Goal: Transaction & Acquisition: Purchase product/service

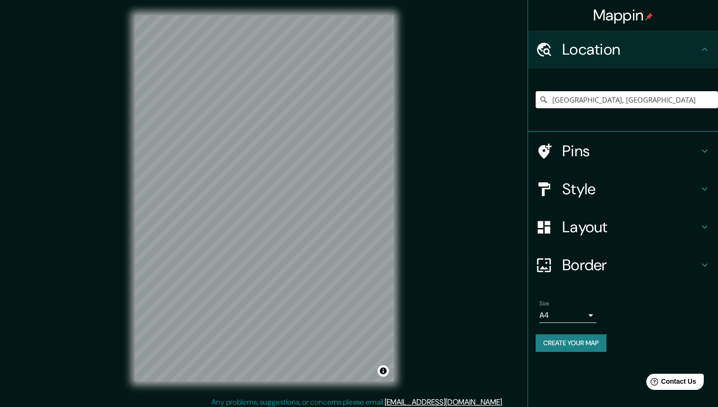
click at [575, 99] on input "[GEOGRAPHIC_DATA], [GEOGRAPHIC_DATA]" at bounding box center [627, 99] width 182 height 17
click at [599, 100] on input "[GEOGRAPHIC_DATA], [GEOGRAPHIC_DATA]" at bounding box center [627, 99] width 182 height 17
click at [608, 143] on h4 "Pins" at bounding box center [630, 151] width 137 height 19
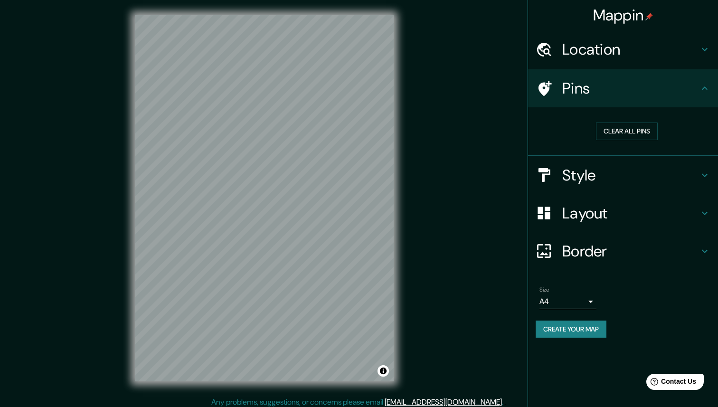
click at [661, 48] on h4 "Location" at bounding box center [630, 49] width 137 height 19
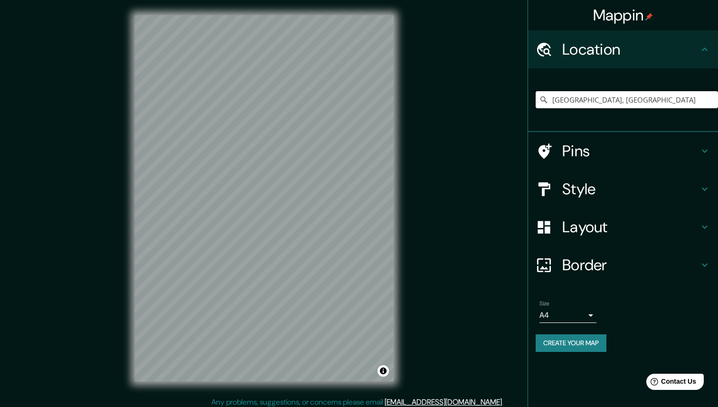
click at [606, 95] on input "[GEOGRAPHIC_DATA], [GEOGRAPHIC_DATA]" at bounding box center [627, 99] width 182 height 17
click at [634, 183] on h4 "Style" at bounding box center [630, 189] width 137 height 19
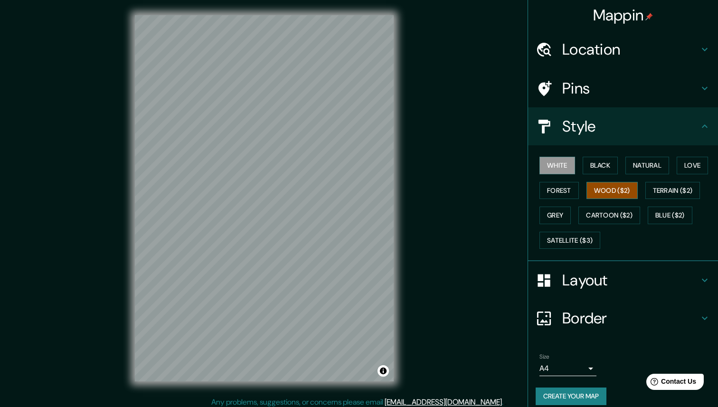
click at [613, 192] on button "Wood ($2)" at bounding box center [612, 191] width 51 height 18
click at [599, 59] on div "Location" at bounding box center [623, 49] width 190 height 38
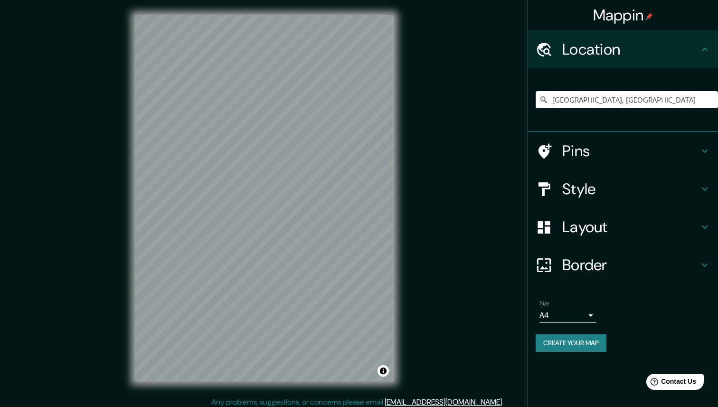
click at [578, 98] on input "[GEOGRAPHIC_DATA], [GEOGRAPHIC_DATA]" at bounding box center [627, 99] width 182 height 17
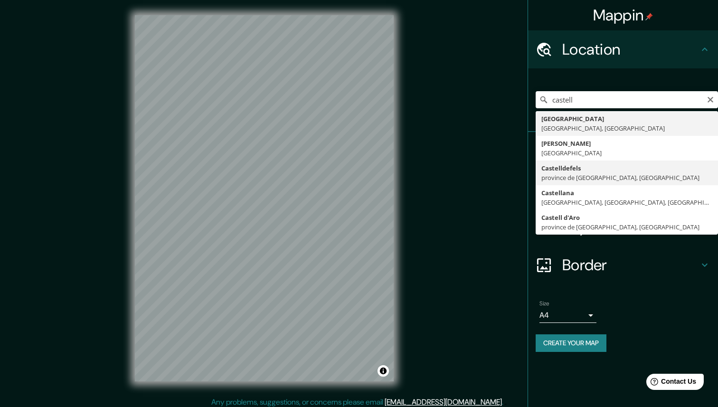
type input "[GEOGRAPHIC_DATA], [GEOGRAPHIC_DATA], [GEOGRAPHIC_DATA]"
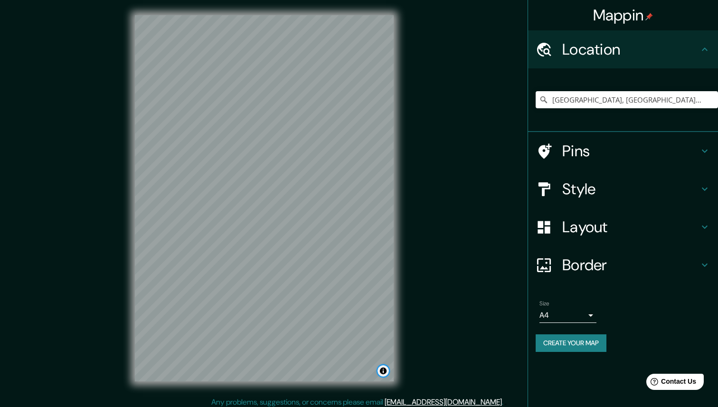
click at [382, 369] on button "Toggle attribution" at bounding box center [383, 370] width 11 height 11
click at [382, 370] on button "Toggle attribution" at bounding box center [383, 370] width 11 height 11
click at [590, 220] on h4 "Layout" at bounding box center [630, 227] width 137 height 19
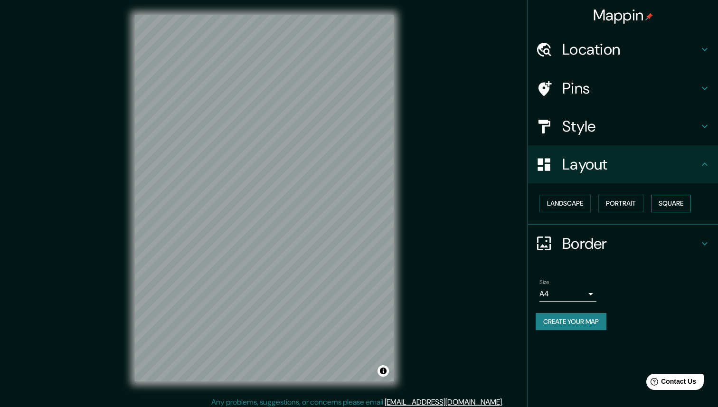
click at [668, 199] on button "Square" at bounding box center [671, 204] width 40 height 18
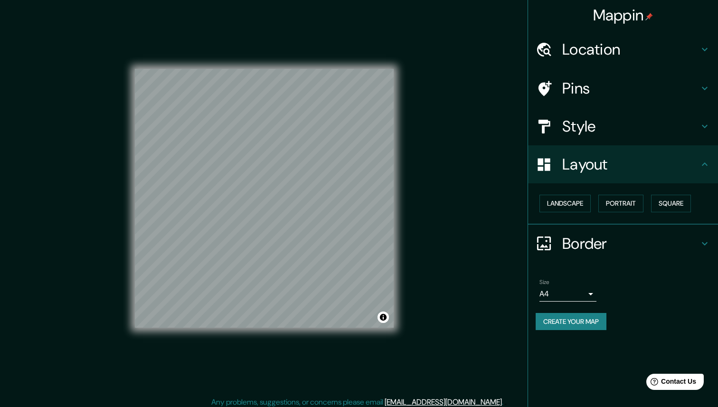
click at [619, 241] on h4 "Border" at bounding box center [630, 243] width 137 height 19
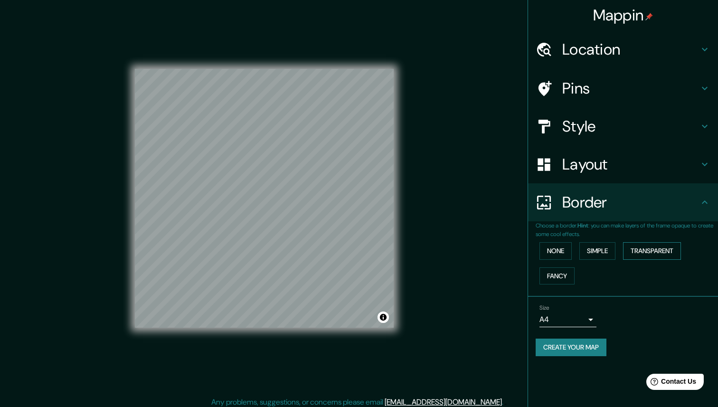
click at [639, 252] on button "Transparent" at bounding box center [652, 251] width 58 height 18
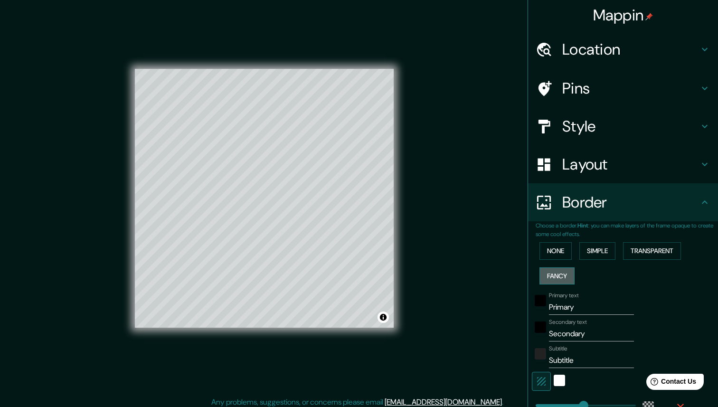
click at [569, 276] on button "Fancy" at bounding box center [557, 276] width 35 height 18
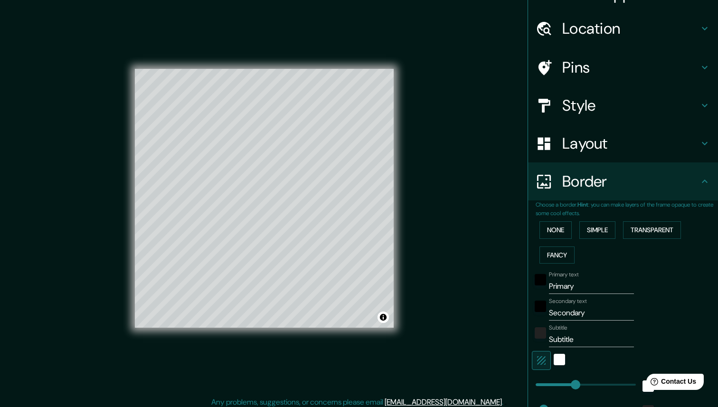
scroll to position [35, 0]
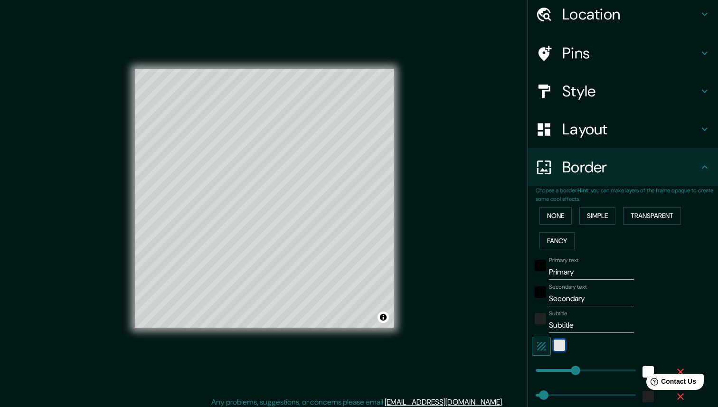
click at [556, 345] on div "white" at bounding box center [559, 345] width 11 height 11
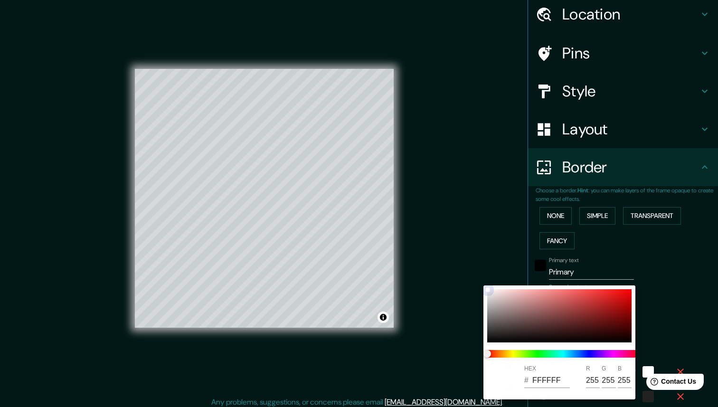
type input "44"
type input "22"
type input "552323"
type input "85"
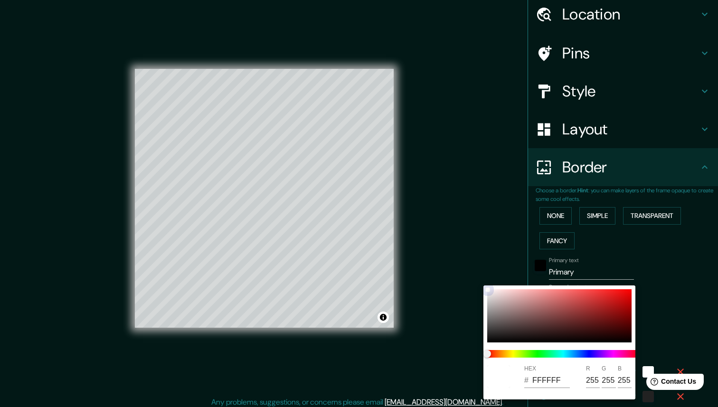
type input "35"
type input "44"
type input "22"
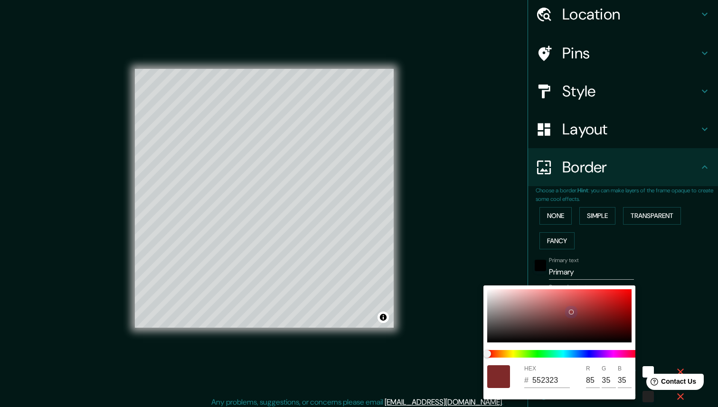
type input "953F3F"
type input "149"
type input "63"
type input "44"
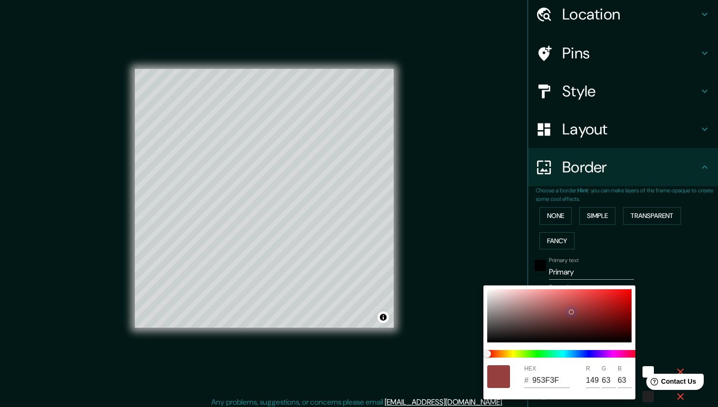
type input "44"
type input "22"
type input "9A5353"
type input "154"
type input "83"
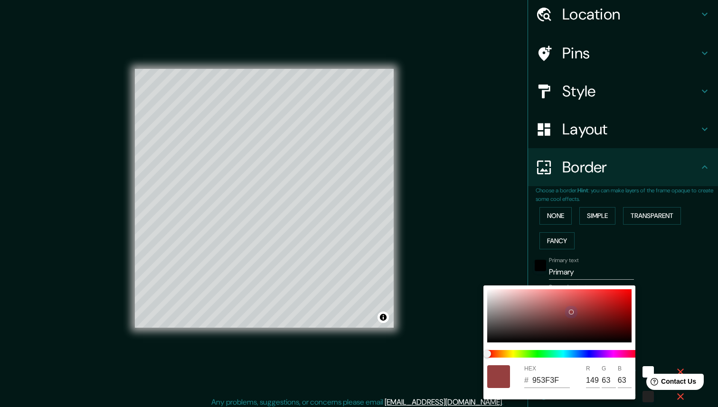
type input "83"
type input "44"
type input "22"
type input "44"
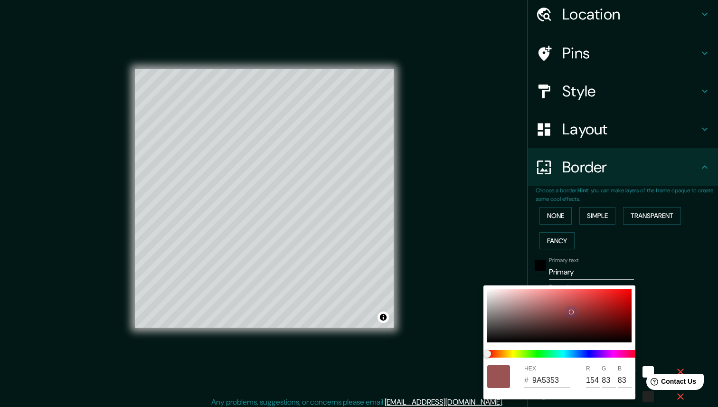
type input "44"
type input "22"
type input "985353"
type input "152"
type input "44"
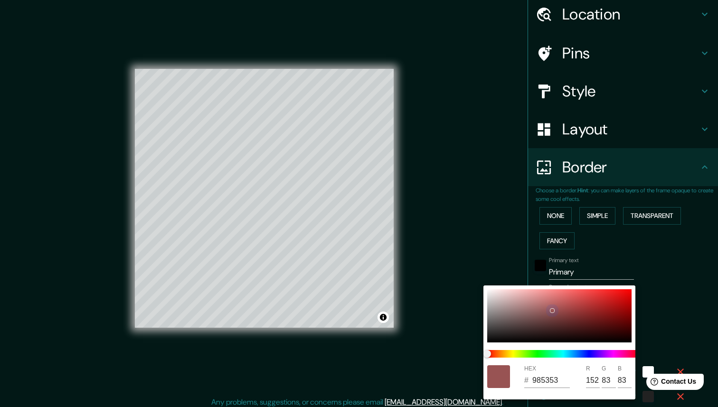
type input "44"
type input "22"
type input "9A5555"
type input "154"
type input "85"
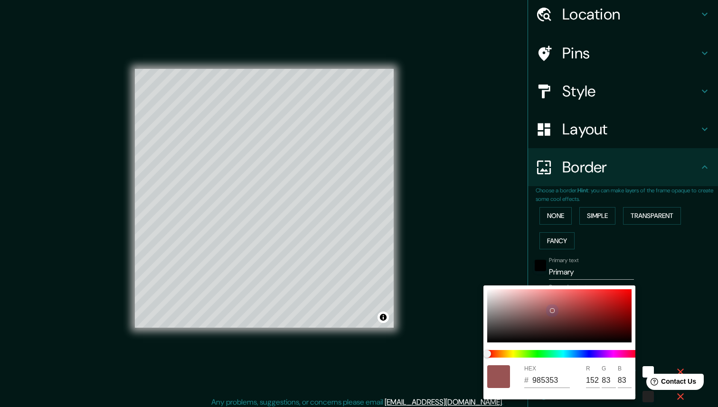
type input "85"
type input "44"
type input "22"
type input "A58A8A"
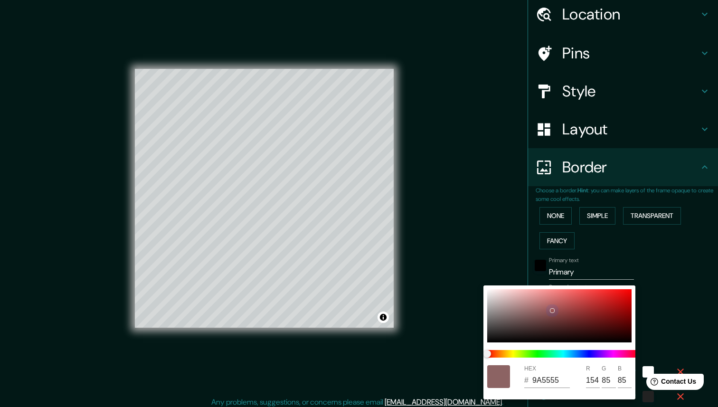
type input "165"
type input "138"
type input "44"
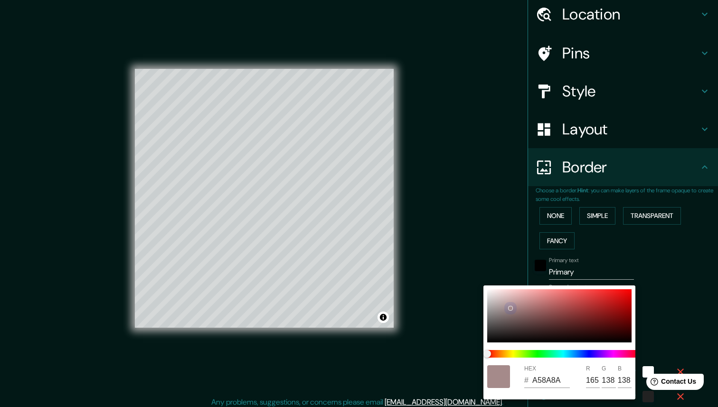
type input "22"
type input "BFA0A0"
type input "191"
type input "160"
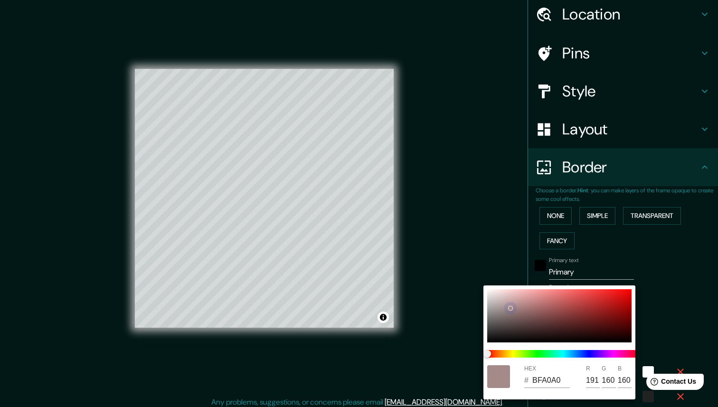
type input "44"
type input "22"
type input "C1A2A2"
type input "193"
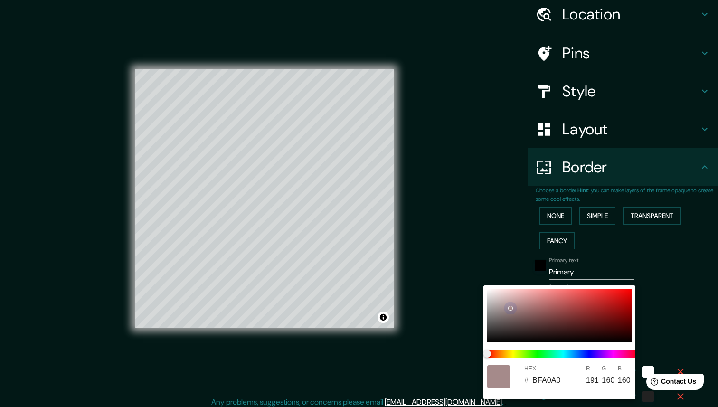
type input "162"
type input "44"
type input "22"
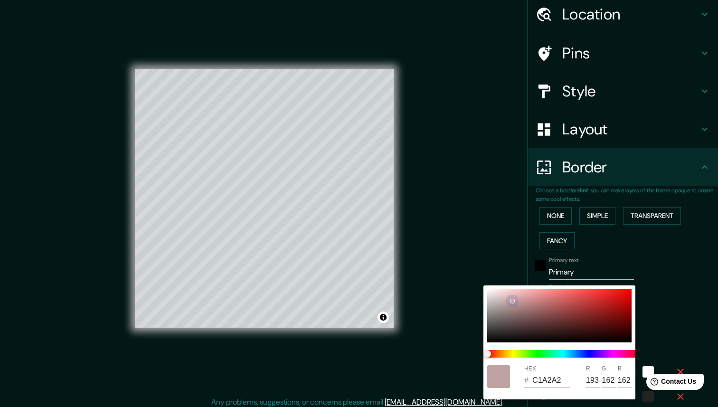
type input "C6A4A4"
type input "198"
type input "164"
type input "44"
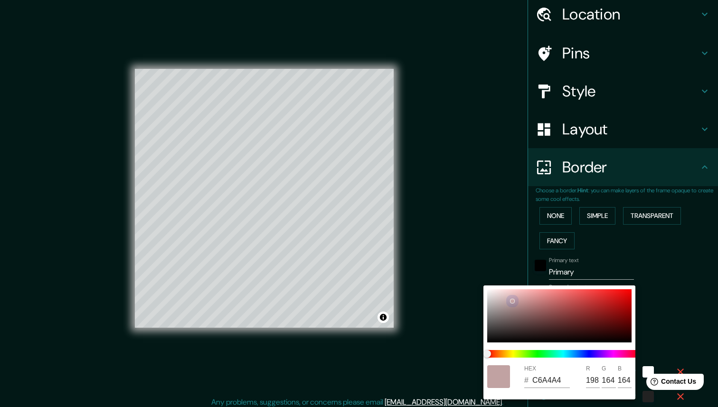
type input "44"
type input "22"
type input "DA8D8D"
type input "218"
type input "141"
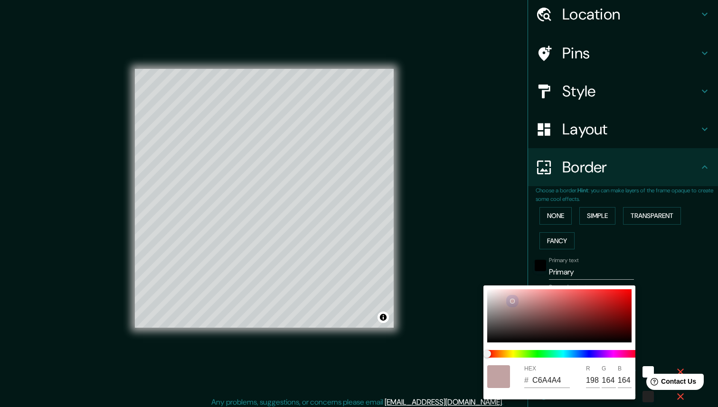
type input "141"
type input "44"
type input "22"
type input "DF5757"
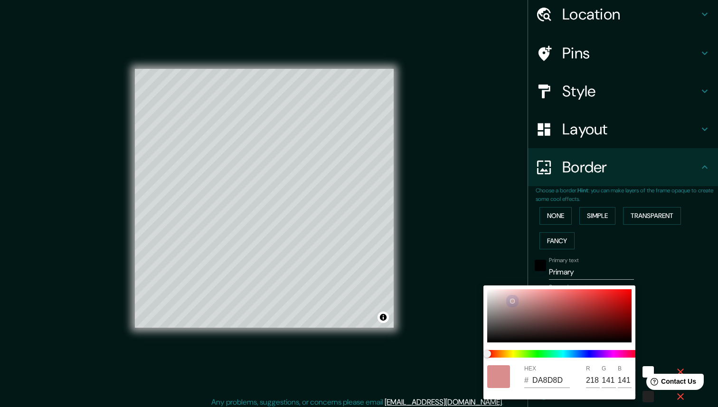
type input "223"
type input "87"
type input "44"
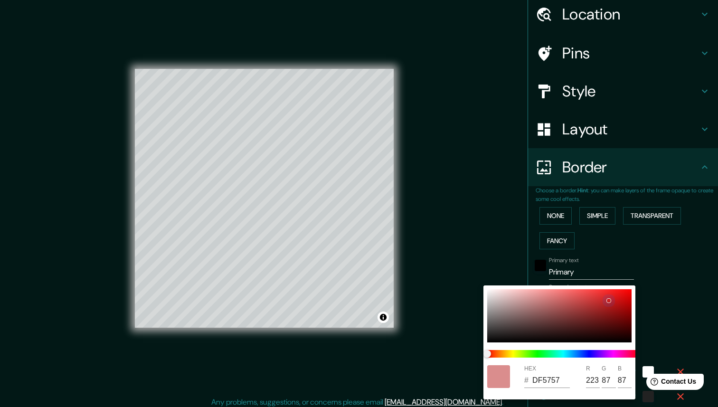
type input "22"
type input "CA2020"
type input "202"
type input "32"
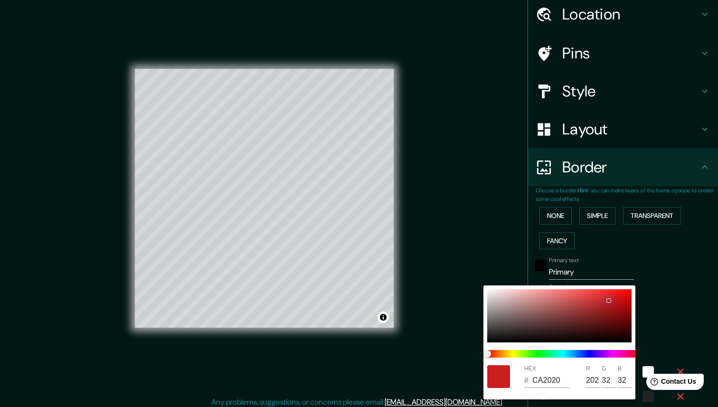
type input "44"
type input "22"
type input "BC0C0C"
type input "188"
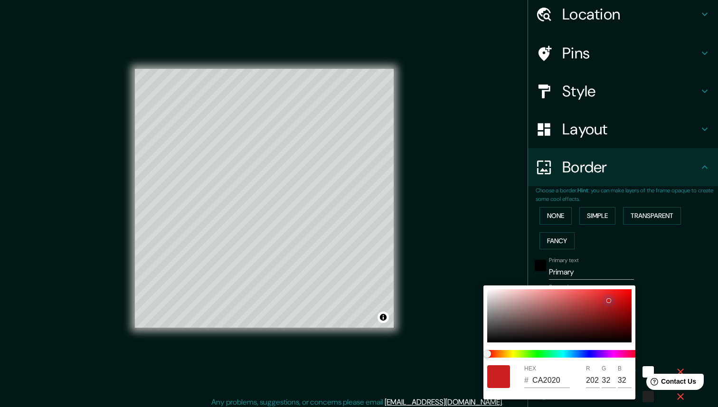
type input "12"
type input "44"
type input "22"
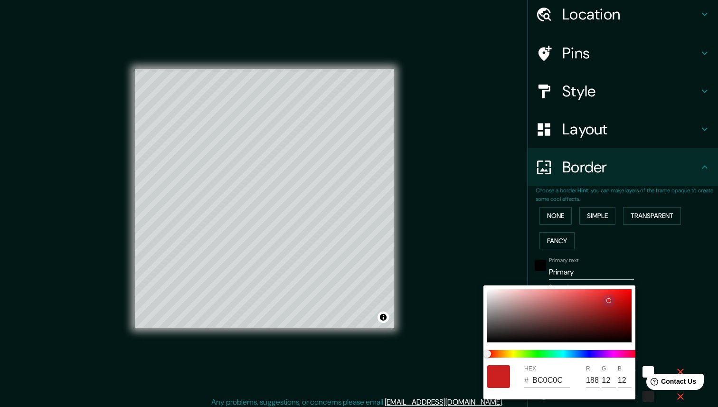
type input "BF0505"
type input "191"
type input "5"
type input "44"
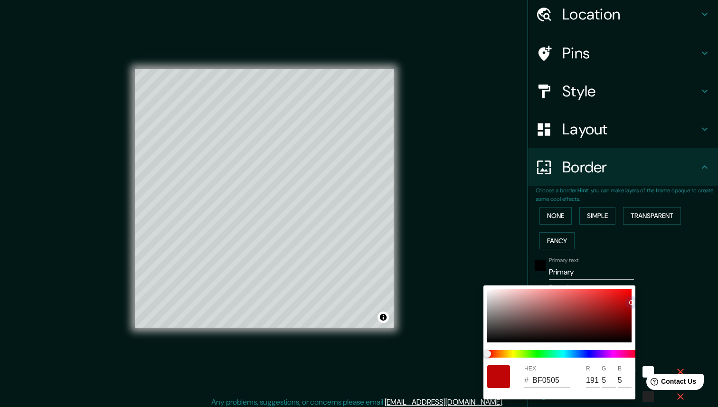
type input "44"
type input "22"
type input "C10000"
type input "193"
type input "0"
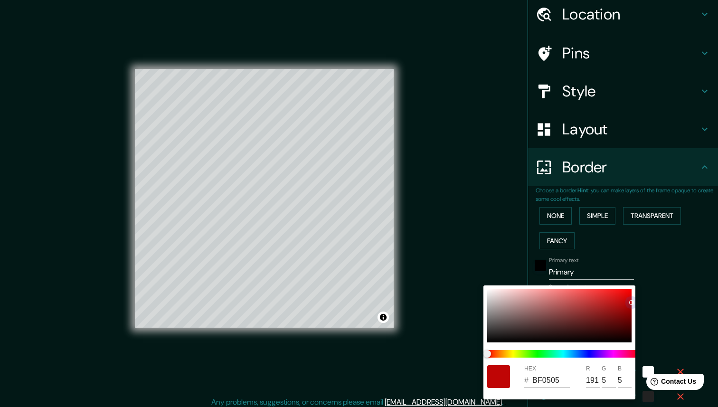
type input "0"
type input "44"
type input "22"
type input "C30000"
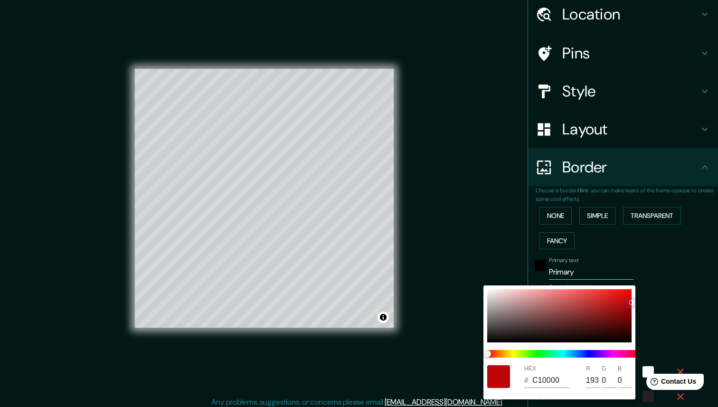
type input "195"
drag, startPoint x: 585, startPoint y: 314, endPoint x: 486, endPoint y: 327, distance: 99.7
click at [486, 327] on div "HEX # C30000 R 195 G 0 B 0" at bounding box center [559, 342] width 152 height 114
type input "44"
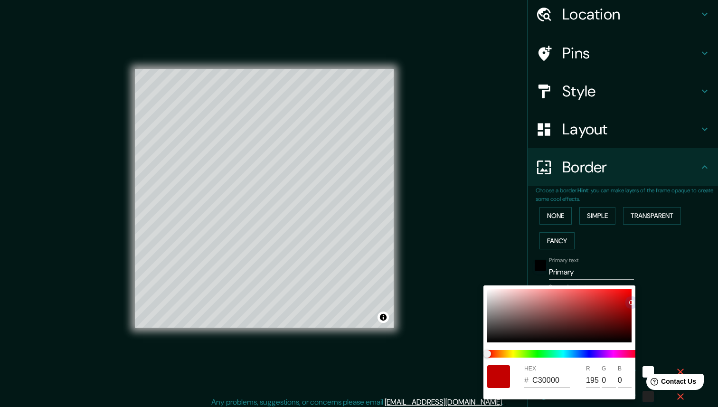
type input "22"
type input "433D3D"
type input "67"
type input "61"
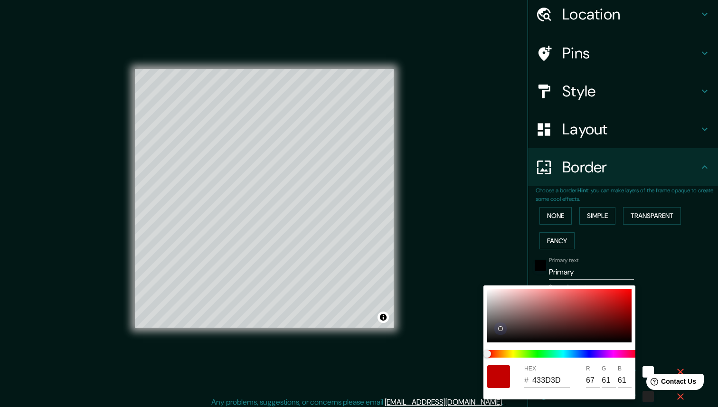
type input "44"
type input "22"
type input "121212"
type input "18"
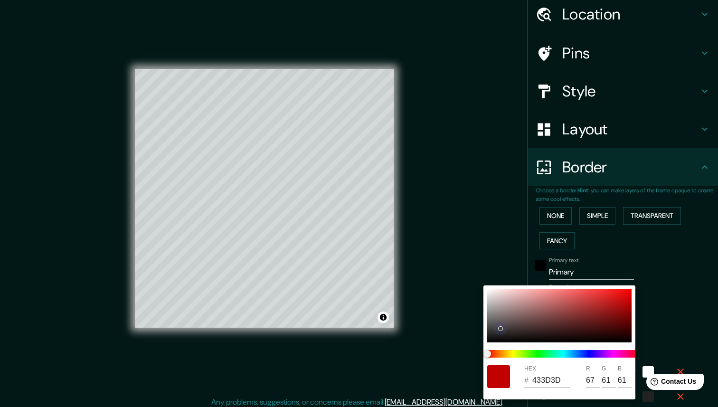
type input "18"
drag, startPoint x: 499, startPoint y: 328, endPoint x: 476, endPoint y: 267, distance: 64.8
click at [476, 267] on div "HEX # 121212 R 18 G 18 B 18" at bounding box center [359, 203] width 718 height 407
type input "44"
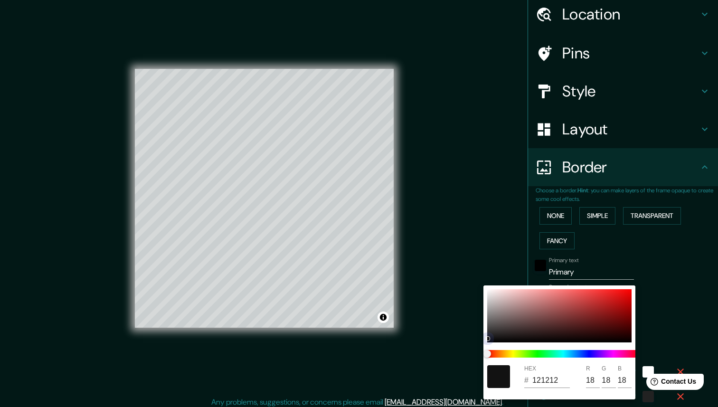
type input "44"
type input "22"
type input "E1D9D9"
type input "225"
type input "217"
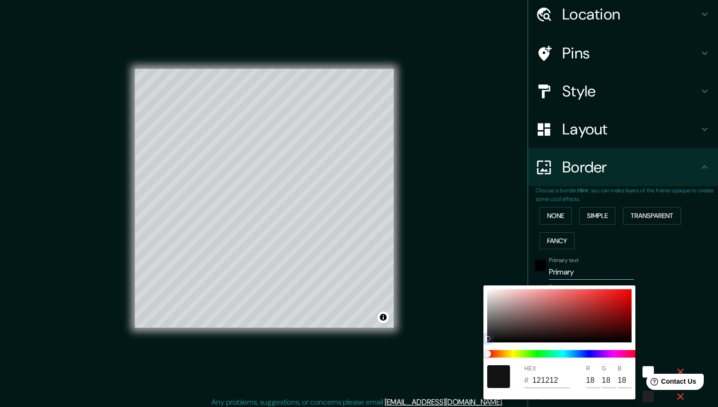
type input "217"
drag, startPoint x: 487, startPoint y: 285, endPoint x: 473, endPoint y: 265, distance: 23.6
click at [473, 265] on div "HEX # E1D9D9 R 225 G 217 B 217" at bounding box center [359, 203] width 718 height 407
click at [647, 367] on div at bounding box center [359, 203] width 718 height 407
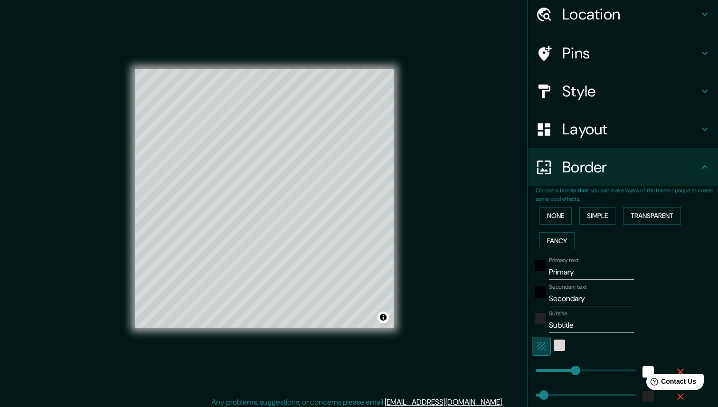
click at [540, 352] on button "button" at bounding box center [541, 346] width 19 height 19
type input "44"
type input "22"
click at [558, 349] on div at bounding box center [610, 346] width 156 height 19
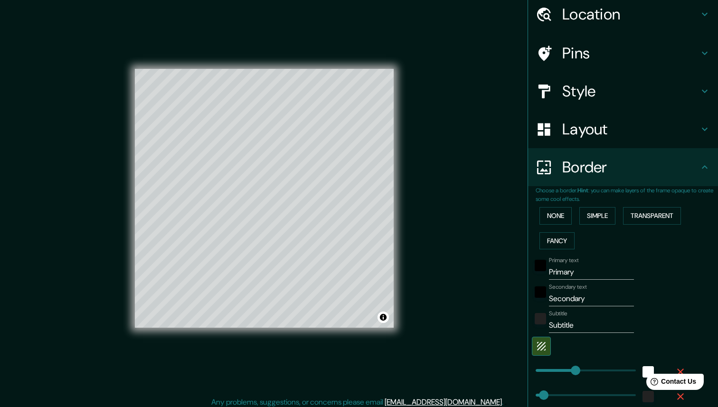
click at [565, 349] on div at bounding box center [610, 346] width 156 height 19
click at [548, 348] on button "button" at bounding box center [541, 346] width 19 height 19
type input "44"
type input "22"
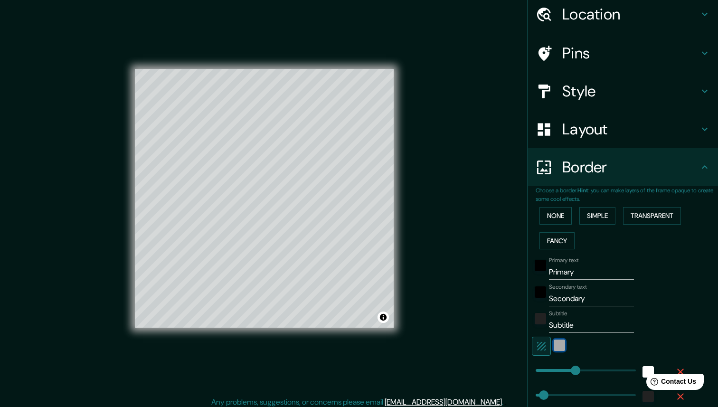
click at [560, 348] on div "white" at bounding box center [559, 345] width 11 height 11
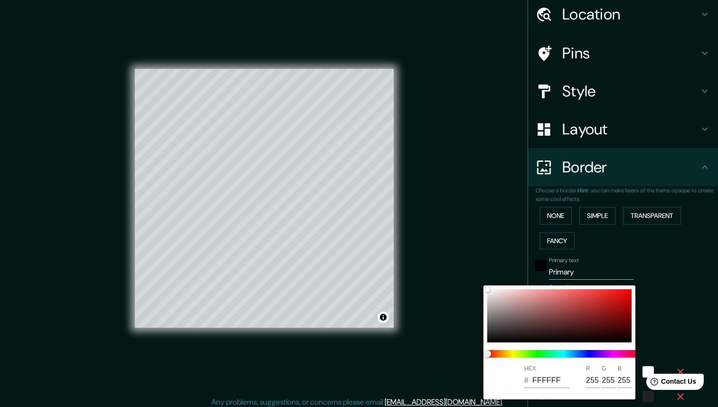
click at [543, 347] on div at bounding box center [563, 353] width 160 height 15
click at [688, 313] on div at bounding box center [359, 203] width 718 height 407
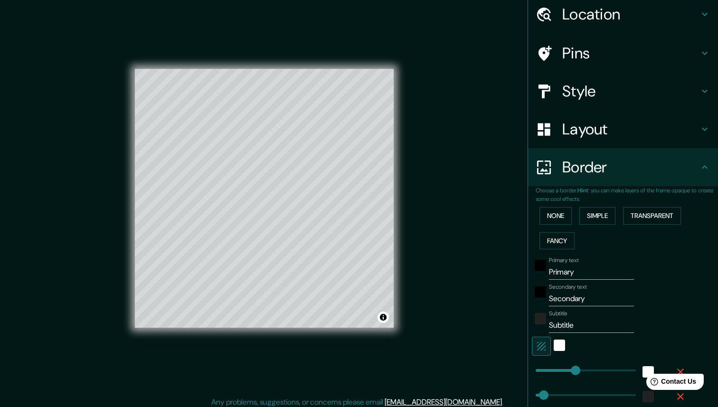
click at [537, 349] on icon "button" at bounding box center [541, 346] width 11 height 11
type input "44"
type input "22"
click at [540, 349] on icon "button" at bounding box center [541, 346] width 11 height 11
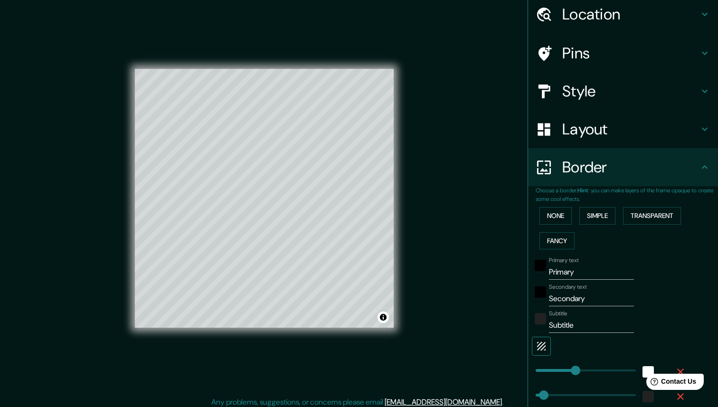
type input "44"
type input "22"
type input "528"
drag, startPoint x: 1207, startPoint y: 741, endPoint x: 644, endPoint y: 374, distance: 672.3
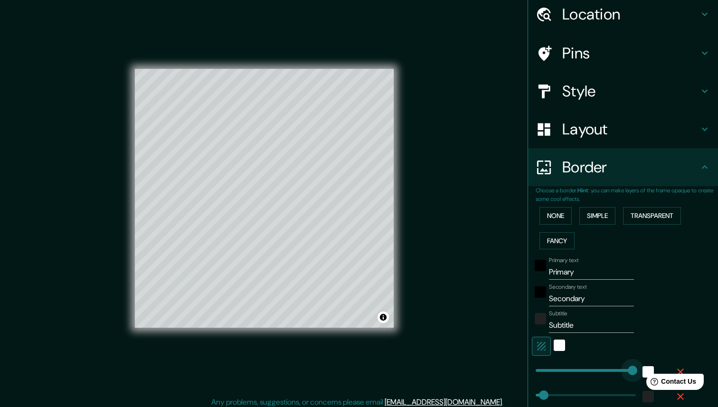
type input "44"
type input "22"
type input "163"
drag, startPoint x: 629, startPoint y: 368, endPoint x: 565, endPoint y: 368, distance: 64.6
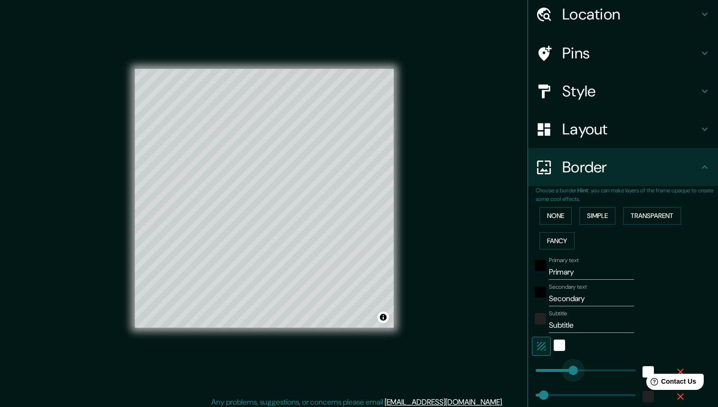
type input "44"
type input "22"
type input "96"
drag, startPoint x: 565, startPoint y: 368, endPoint x: 553, endPoint y: 368, distance: 11.4
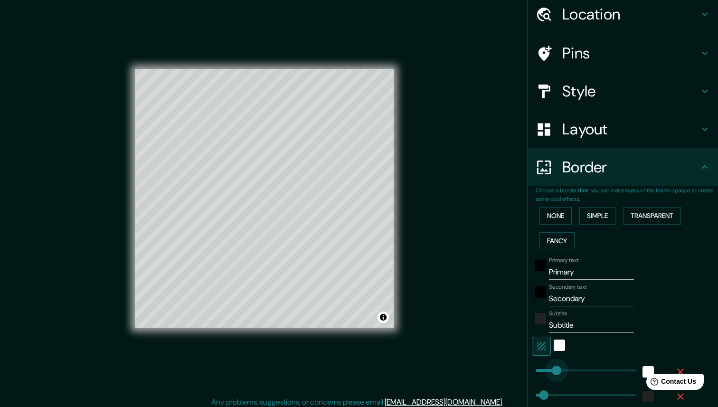
type input "44"
type input "22"
type input "158"
drag, startPoint x: 553, startPoint y: 368, endPoint x: 565, endPoint y: 368, distance: 11.4
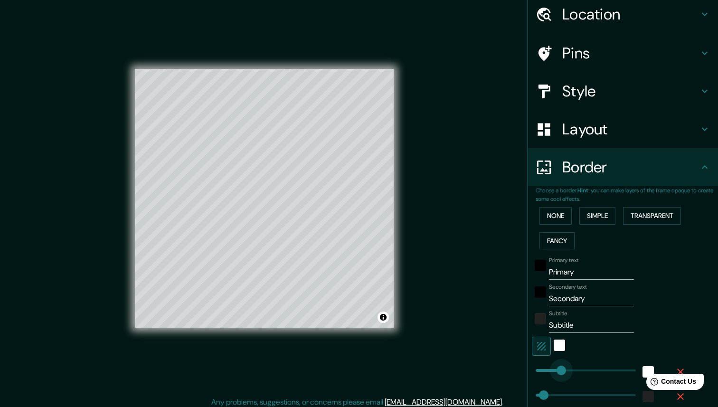
type input "44"
type input "22"
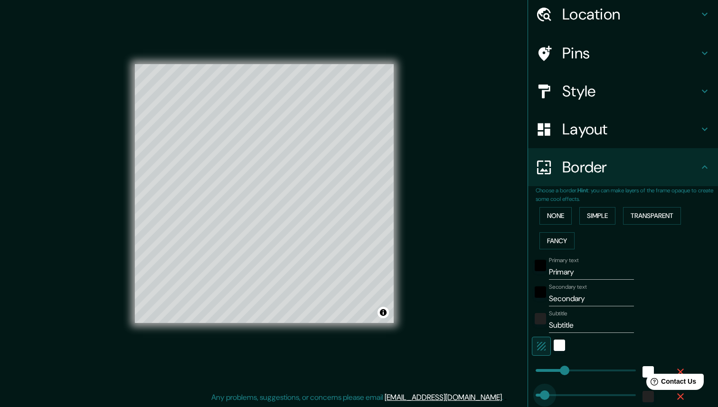
type input "259"
drag, startPoint x: 545, startPoint y: 388, endPoint x: 591, endPoint y: 388, distance: 46.5
type input "44"
type input "22"
type input "233"
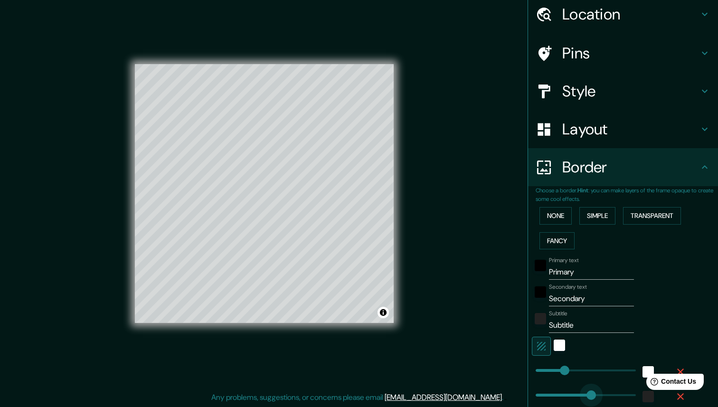
drag, startPoint x: 591, startPoint y: 388, endPoint x: 573, endPoint y: 388, distance: 18.0
type input "44"
type input "22"
drag, startPoint x: 573, startPoint y: 388, endPoint x: 568, endPoint y: 388, distance: 5.7
type input "44"
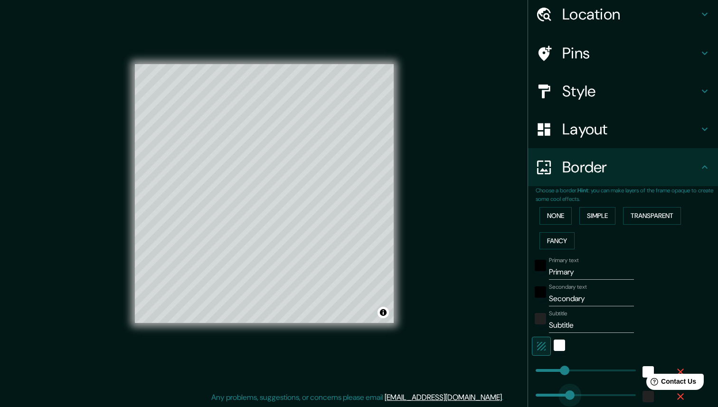
type input "22"
type input "199"
drag, startPoint x: 568, startPoint y: 388, endPoint x: 602, endPoint y: 388, distance: 34.7
type input "44"
type input "22"
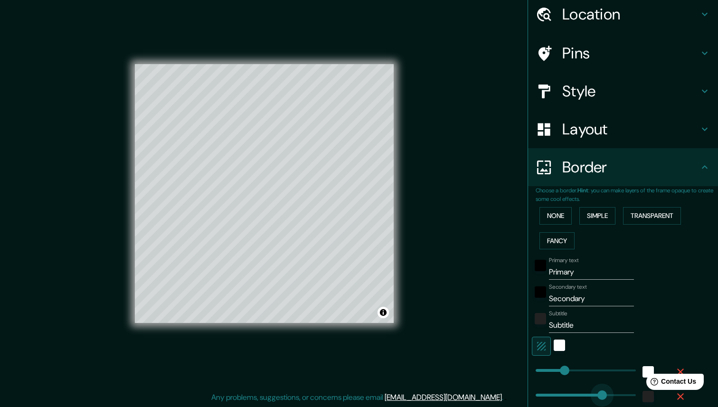
type input "292"
type input "44"
type input "22"
type input "181"
drag, startPoint x: 573, startPoint y: 388, endPoint x: 567, endPoint y: 387, distance: 6.7
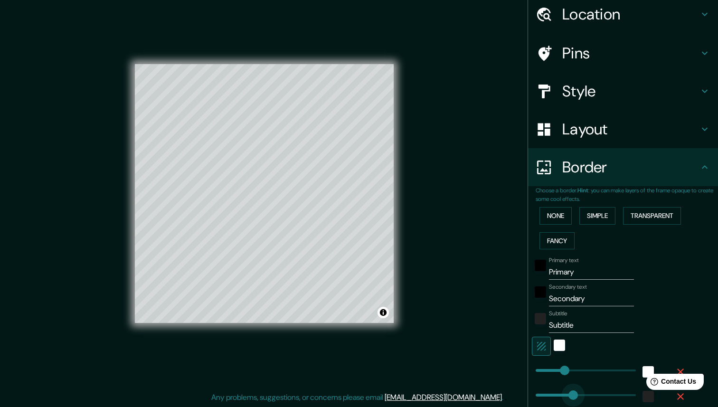
type input "44"
type input "22"
type input "135"
drag, startPoint x: 567, startPoint y: 387, endPoint x: 560, endPoint y: 387, distance: 6.6
type input "44"
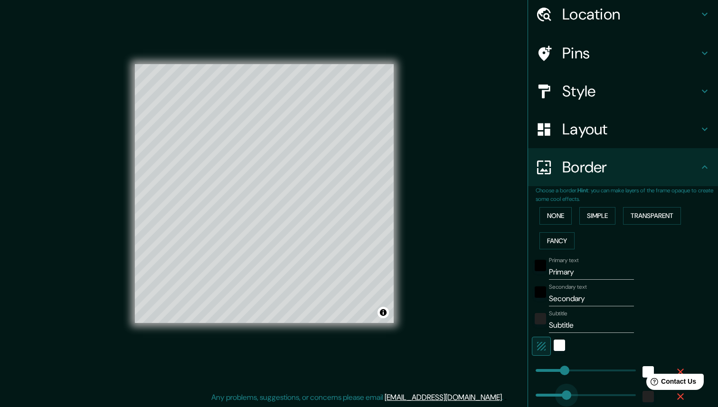
type input "22"
type input "44"
type input "22"
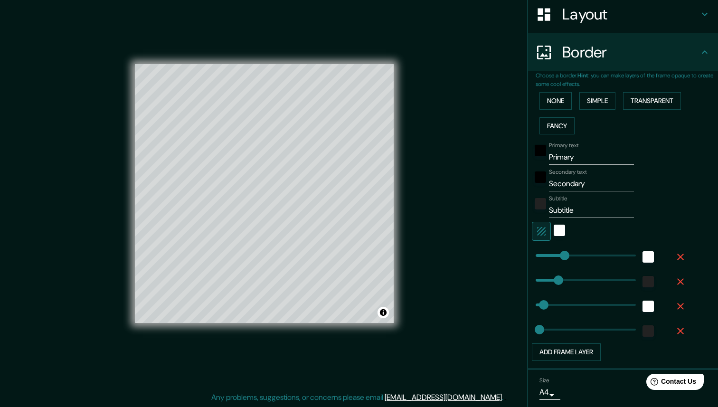
scroll to position [183, 0]
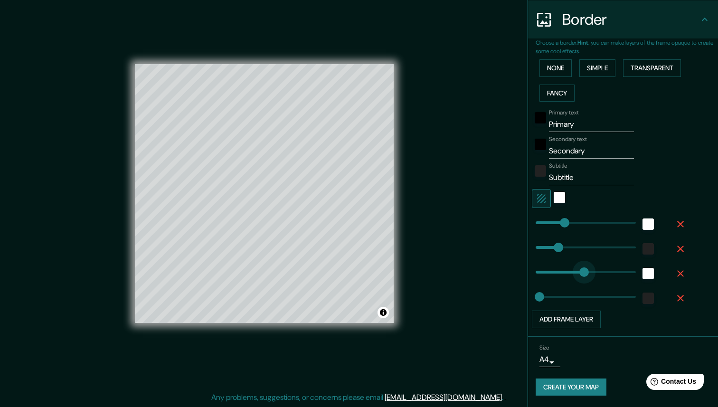
type input "225"
drag, startPoint x: 541, startPoint y: 273, endPoint x: 575, endPoint y: 271, distance: 33.7
drag, startPoint x: 575, startPoint y: 271, endPoint x: 568, endPoint y: 271, distance: 7.6
type input "176"
drag, startPoint x: 538, startPoint y: 295, endPoint x: 568, endPoint y: 295, distance: 29.9
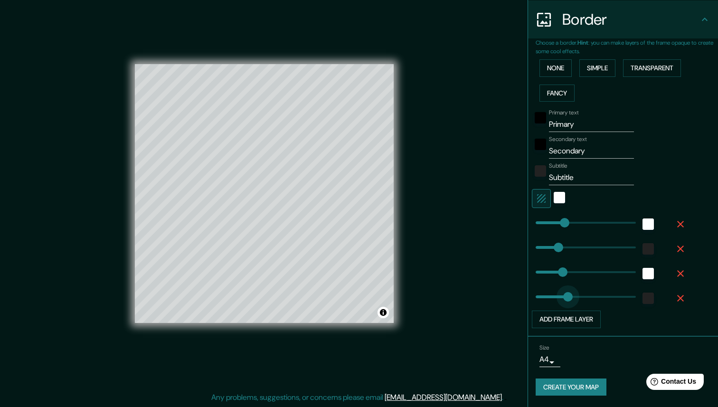
type input "135"
drag, startPoint x: 568, startPoint y: 295, endPoint x: 557, endPoint y: 295, distance: 10.9
type input "34"
drag, startPoint x: 557, startPoint y: 295, endPoint x: 540, endPoint y: 296, distance: 16.6
click at [558, 316] on button "Add frame layer" at bounding box center [566, 320] width 69 height 18
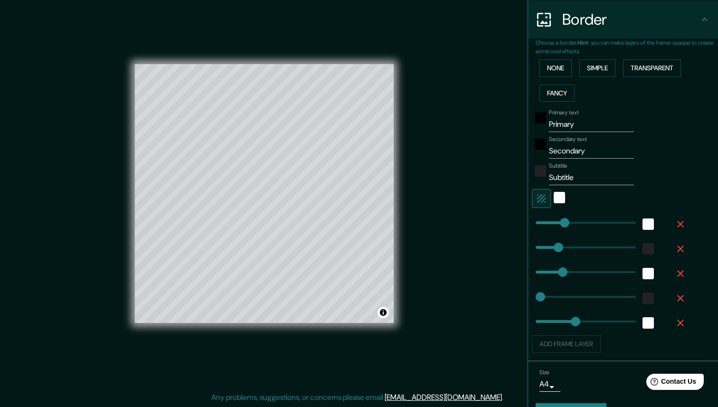
click at [568, 339] on div "Add frame layer" at bounding box center [610, 344] width 156 height 18
click at [679, 325] on icon "button" at bounding box center [680, 322] width 11 height 11
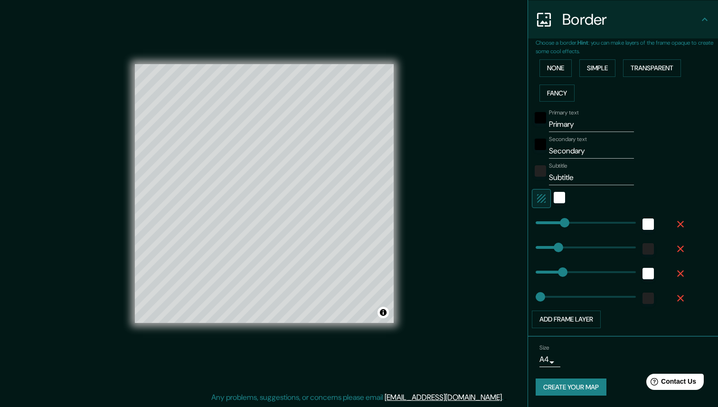
click at [550, 360] on body "Mappin Location [GEOGRAPHIC_DATA], [GEOGRAPHIC_DATA], [GEOGRAPHIC_DATA] Pins St…" at bounding box center [359, 198] width 718 height 407
click at [549, 385] on li "A1 ($2.50)" at bounding box center [548, 387] width 47 height 17
click at [588, 381] on button "Create your map" at bounding box center [571, 388] width 71 height 18
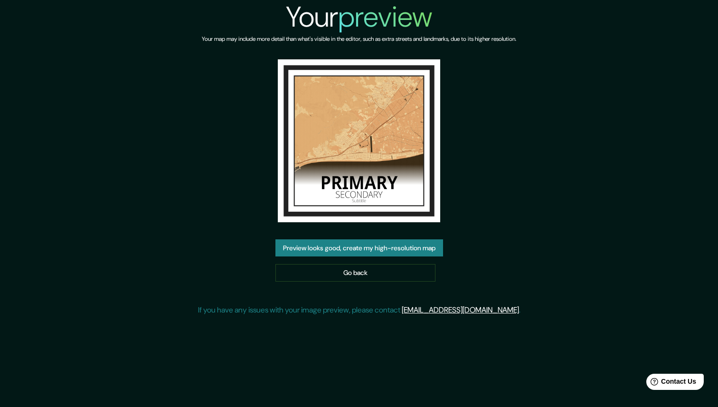
click at [370, 244] on button "Preview looks good, create my high-resolution map" at bounding box center [359, 248] width 168 height 18
click at [671, 376] on div "Help Contact Us" at bounding box center [675, 381] width 60 height 17
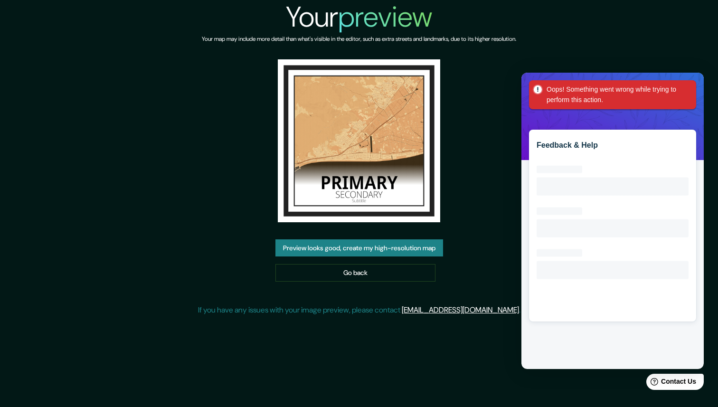
click at [692, 89] on div "Oops! Something went wrong while trying to perform this action." at bounding box center [612, 94] width 167 height 29
click at [670, 60] on div "Your preview Your map may include more detail than what's visible in the editor…" at bounding box center [359, 161] width 718 height 323
